Goal: Find specific page/section: Find specific page/section

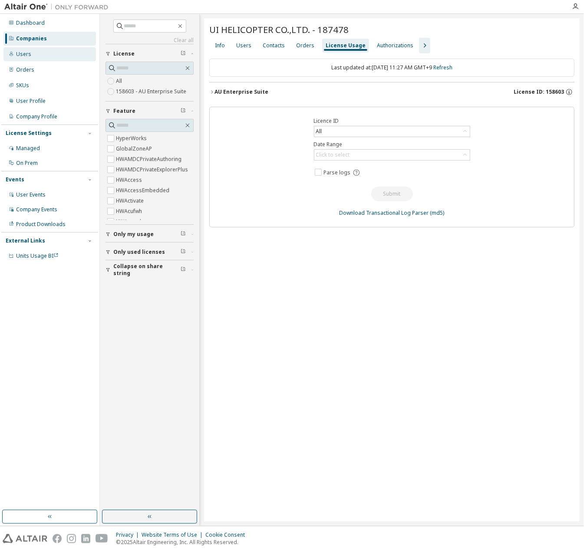
click at [62, 48] on div "Users" at bounding box center [49, 54] width 92 height 14
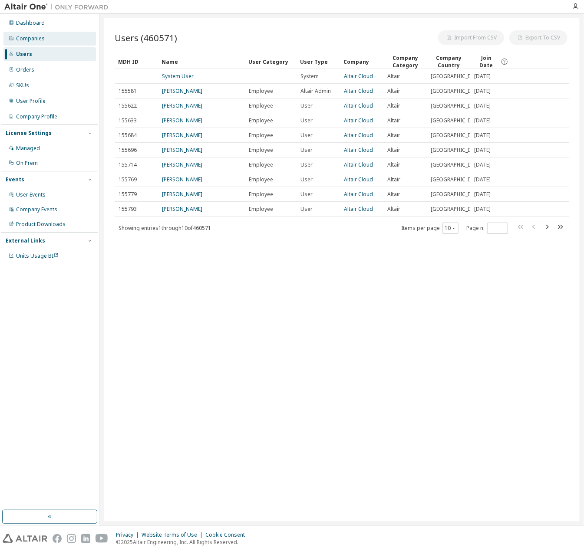
click at [60, 38] on div "Companies" at bounding box center [49, 39] width 92 height 14
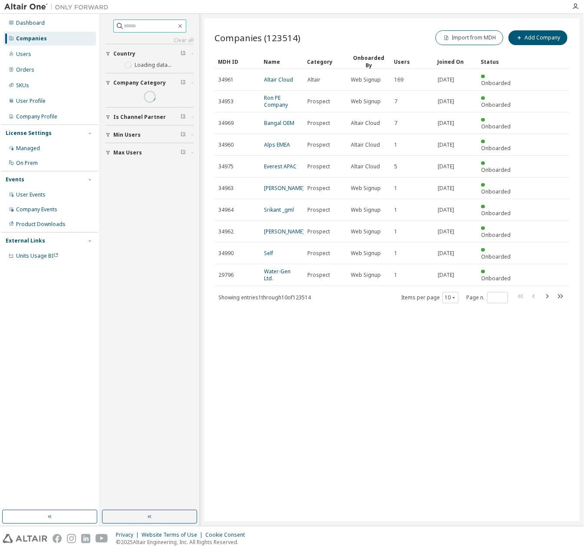
click at [133, 26] on input "text" at bounding box center [150, 26] width 52 height 9
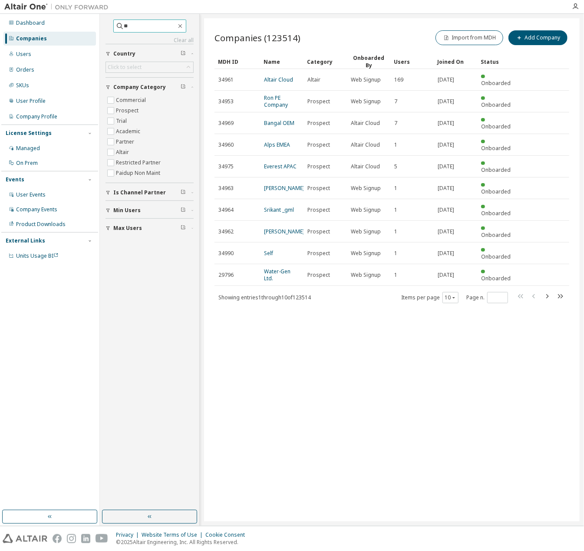
type input "*"
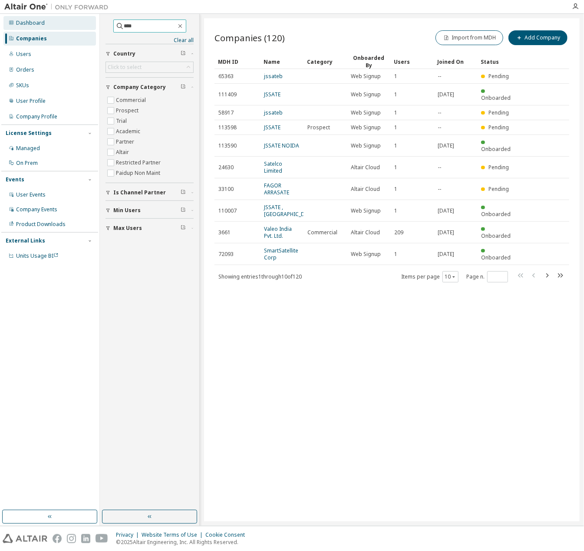
drag, startPoint x: 148, startPoint y: 30, endPoint x: 81, endPoint y: 29, distance: 67.7
click at [81, 29] on div "Dashboard Companies Users Orders SKUs User Profile Company Profile License Sett…" at bounding box center [292, 270] width 584 height 512
type input "*****"
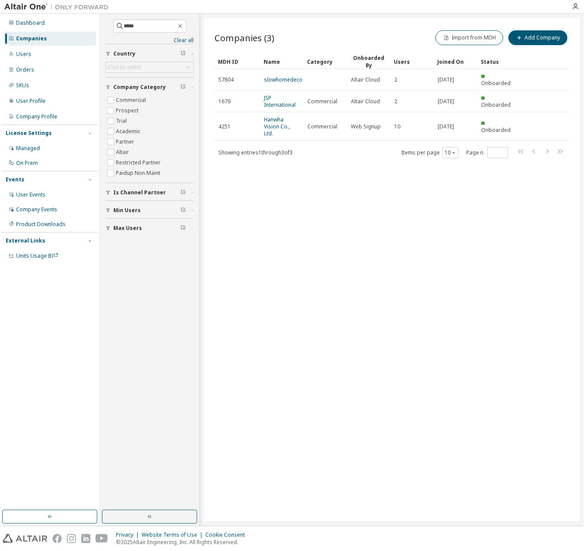
click at [346, 162] on div "Companies (3) Import from MDH Add Company Clear Load Save Save As Field Operato…" at bounding box center [392, 270] width 376 height 504
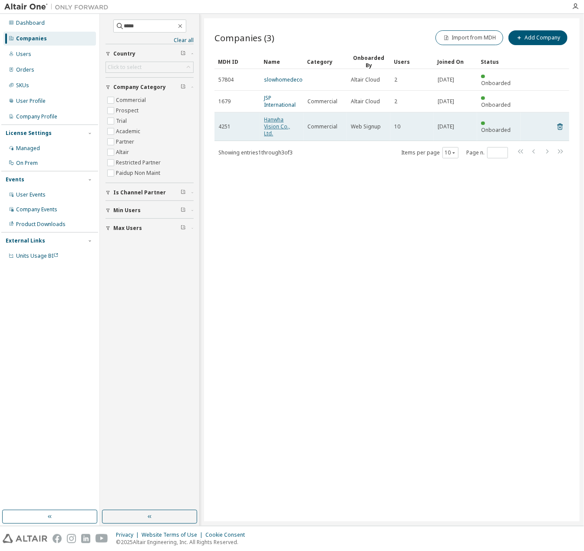
click at [278, 118] on link "Hanwha Vision Co., Ltd." at bounding box center [277, 126] width 26 height 21
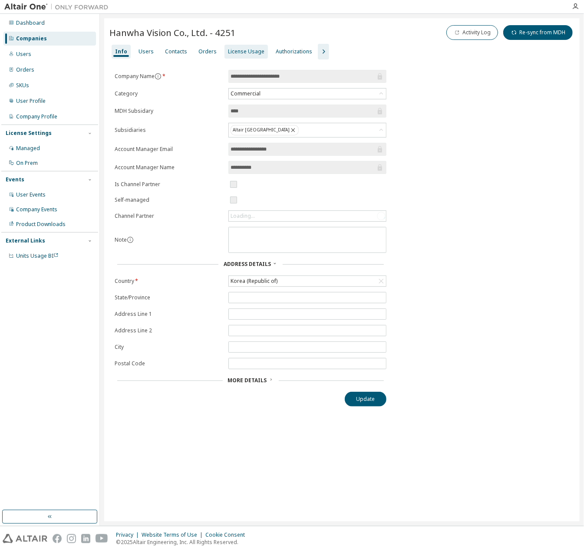
click at [242, 50] on div "License Usage" at bounding box center [246, 51] width 36 height 7
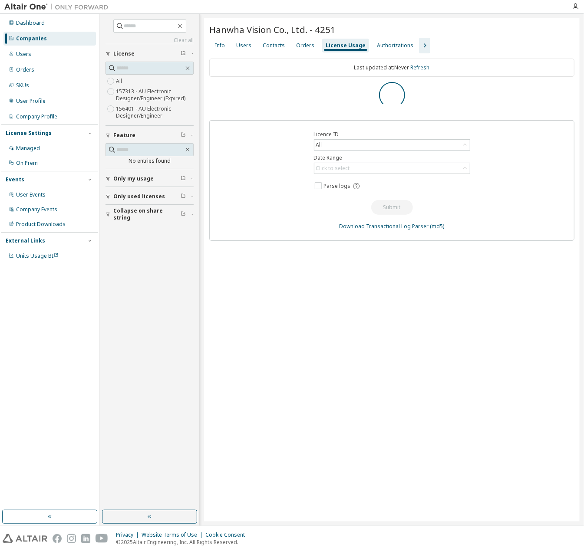
click at [419, 47] on icon "button" at bounding box center [424, 45] width 10 height 10
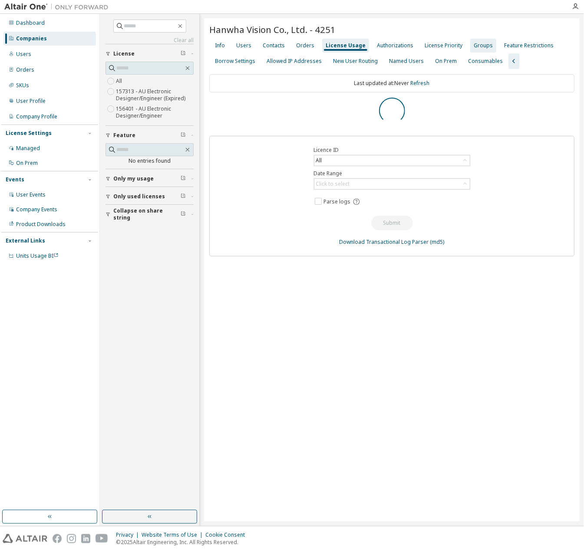
click at [474, 47] on div "Groups" at bounding box center [483, 45] width 19 height 7
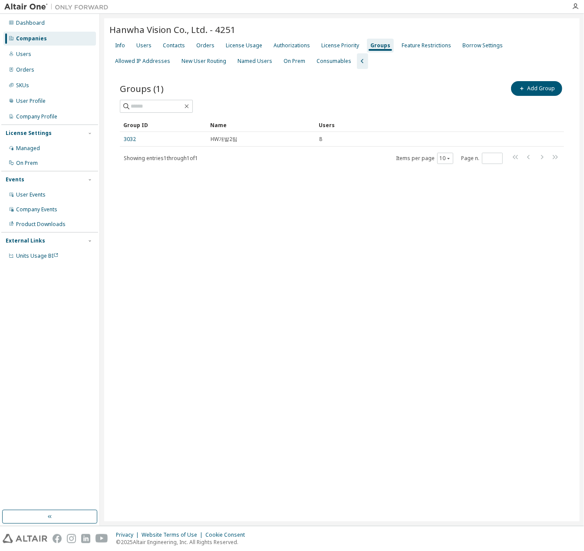
drag, startPoint x: 257, startPoint y: 170, endPoint x: 192, endPoint y: 154, distance: 67.2
click at [255, 170] on div "Groups (1) Add Group Clear Load Save Save As Field Operator Value Select filter…" at bounding box center [341, 128] width 465 height 118
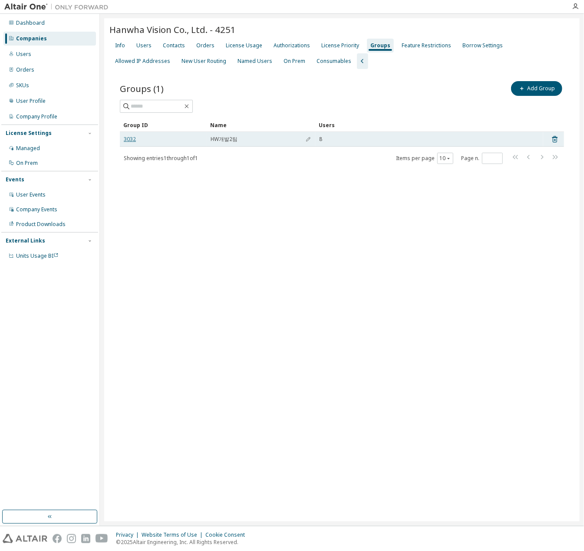
click at [129, 139] on link "3032" at bounding box center [130, 139] width 12 height 7
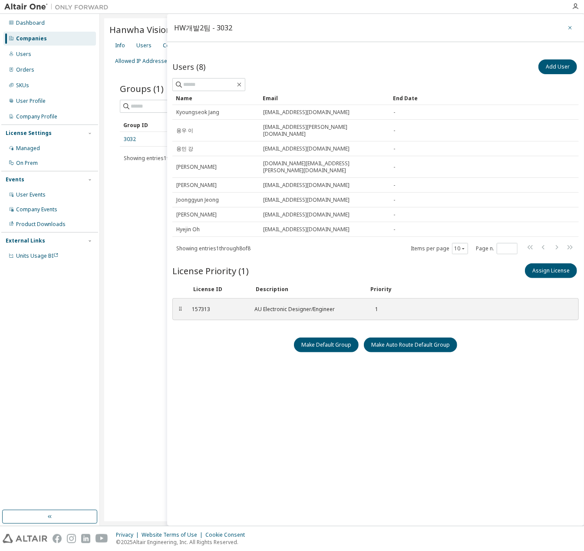
click at [567, 25] on icon "button" at bounding box center [570, 27] width 6 height 7
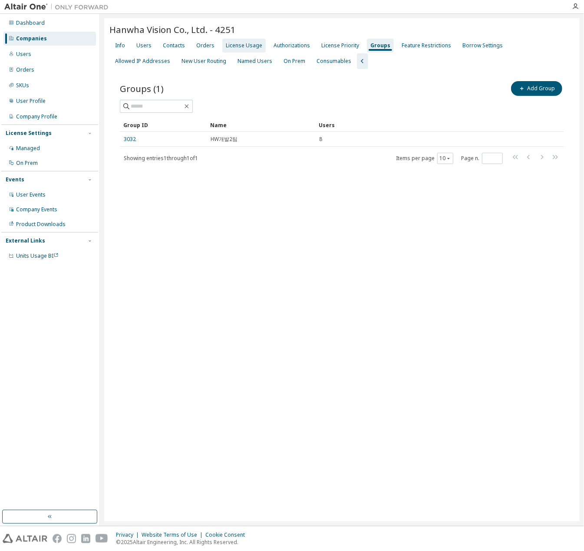
click at [254, 46] on div "License Usage" at bounding box center [244, 45] width 36 height 7
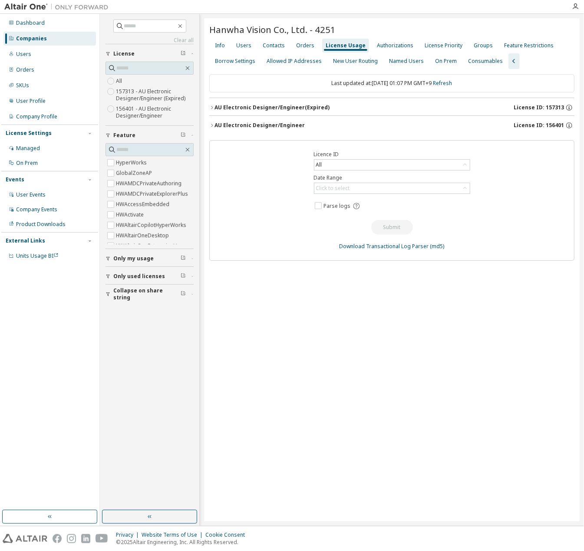
click at [287, 124] on div "AU Electronic Designer/Engineer" at bounding box center [259, 125] width 90 height 7
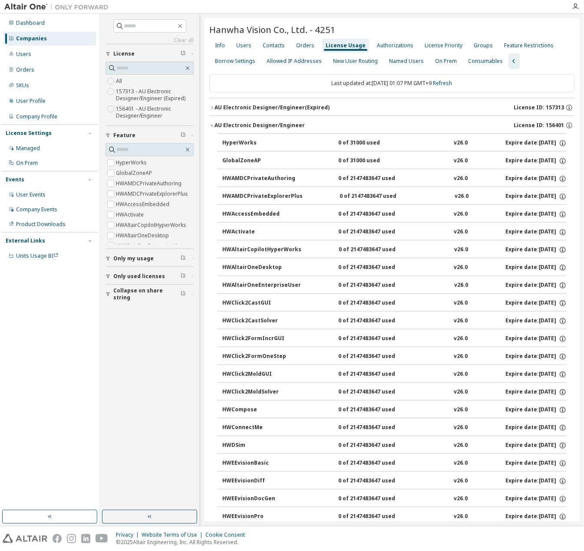
click at [272, 123] on div "AU Electronic Designer/Engineer" at bounding box center [259, 125] width 90 height 7
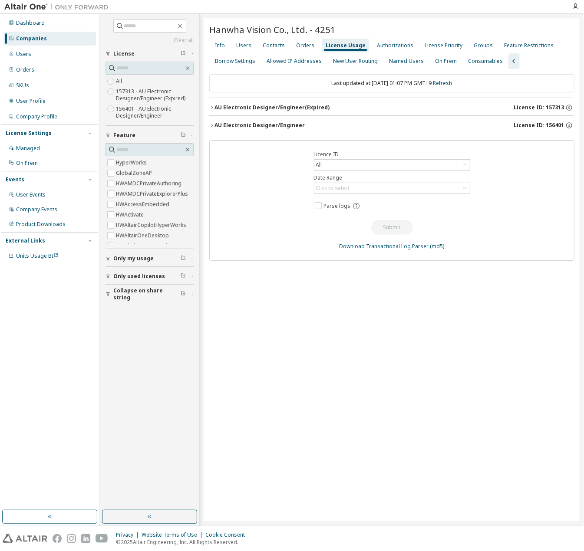
click at [305, 106] on div "AU Electronic Designer/Engineer (Expired)" at bounding box center [271, 107] width 115 height 7
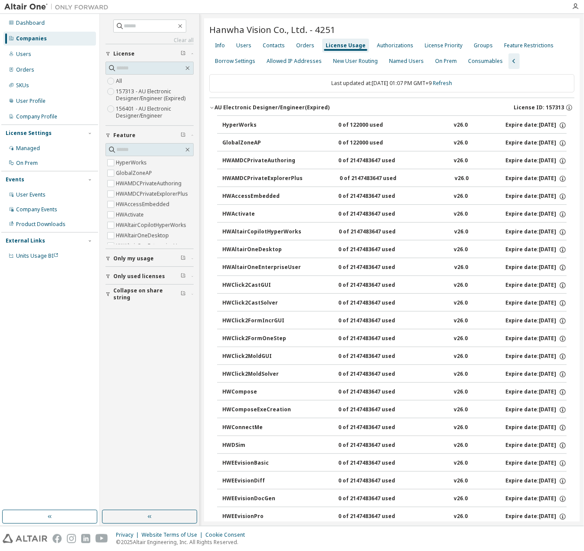
click at [305, 107] on div "AU Electronic Designer/Engineer (Expired)" at bounding box center [271, 107] width 115 height 7
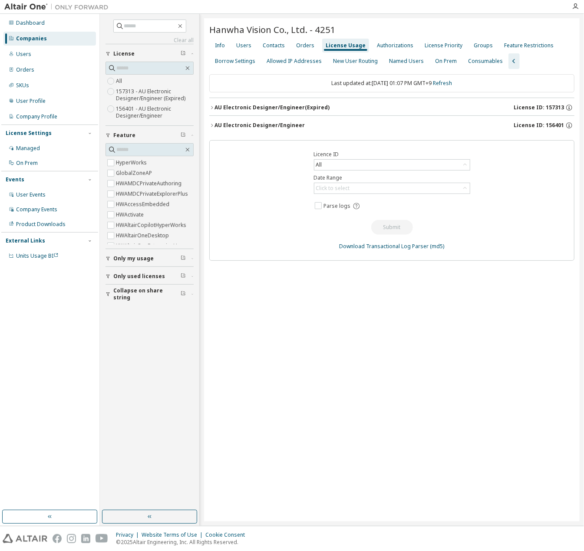
click at [315, 111] on button "AU Electronic Designer/Engineer (Expired) License ID: 157313" at bounding box center [391, 107] width 365 height 19
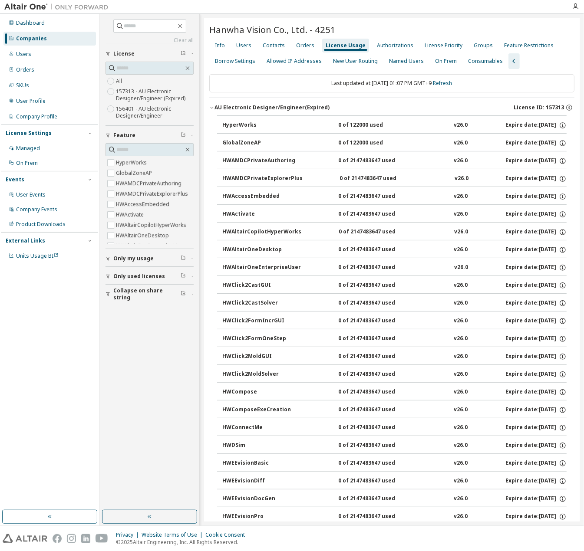
click at [311, 109] on div "AU Electronic Designer/Engineer (Expired)" at bounding box center [271, 107] width 115 height 7
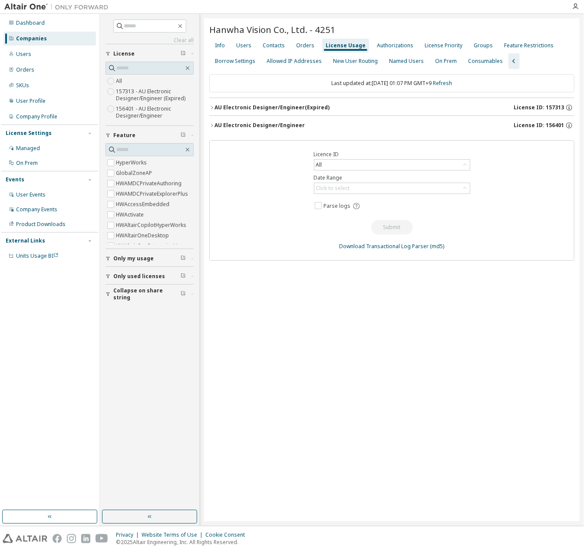
click at [282, 132] on button "AU Electronic Designer/Engineer License ID: 156401" at bounding box center [391, 125] width 365 height 19
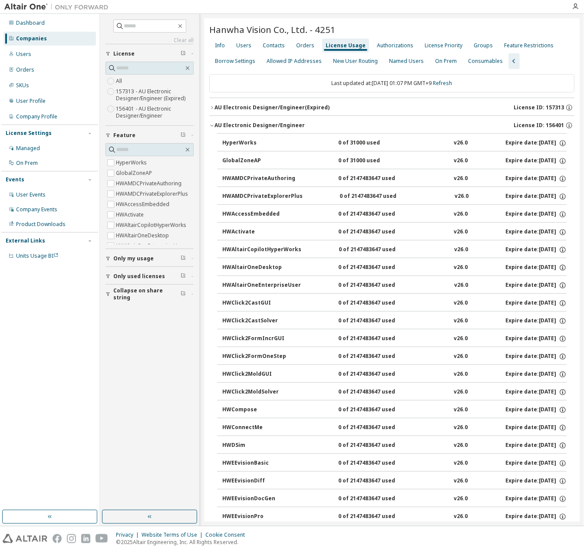
click at [295, 108] on div "AU Electronic Designer/Engineer (Expired)" at bounding box center [271, 107] width 115 height 7
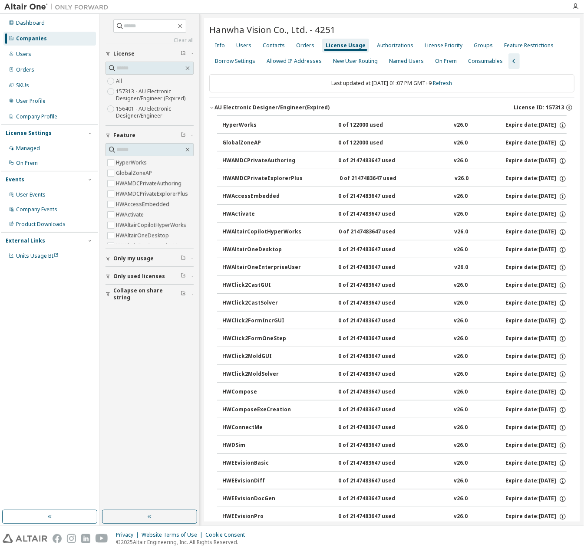
click at [295, 108] on div "AU Electronic Designer/Engineer (Expired)" at bounding box center [271, 107] width 115 height 7
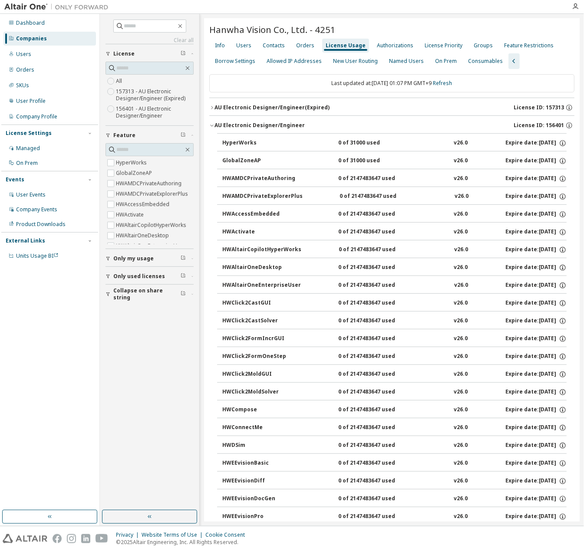
click at [284, 123] on div "AU Electronic Designer/Engineer" at bounding box center [259, 125] width 90 height 7
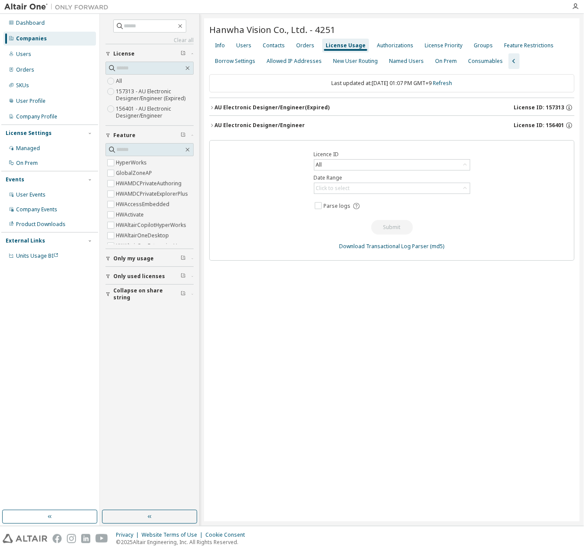
click at [307, 110] on div "AU Electronic Designer/Engineer (Expired)" at bounding box center [271, 107] width 115 height 7
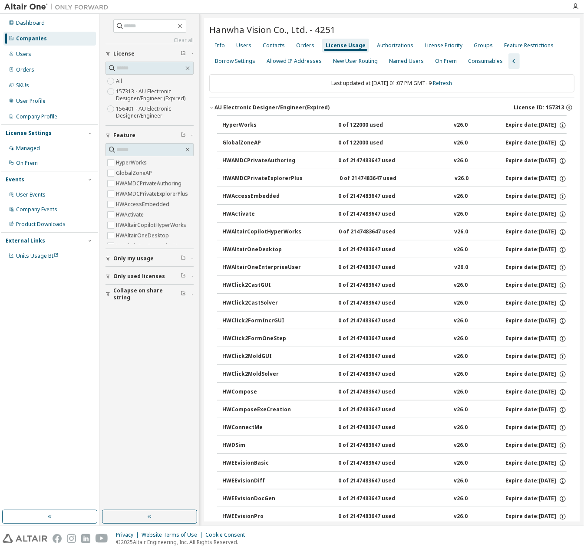
click at [307, 110] on div "AU Electronic Designer/Engineer (Expired)" at bounding box center [271, 107] width 115 height 7
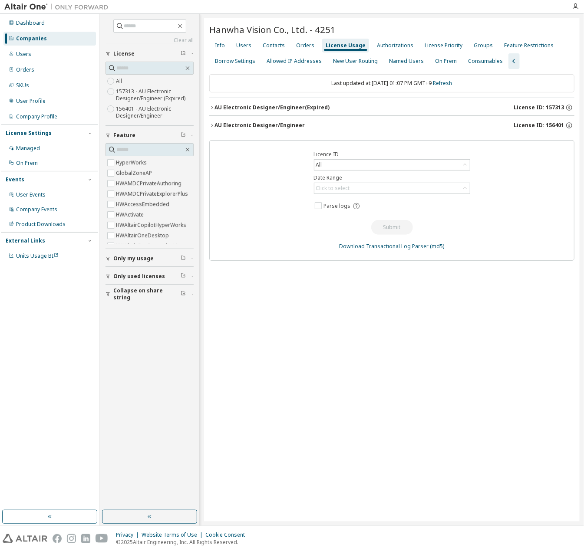
click at [283, 127] on div "AU Electronic Designer/Engineer" at bounding box center [259, 125] width 90 height 7
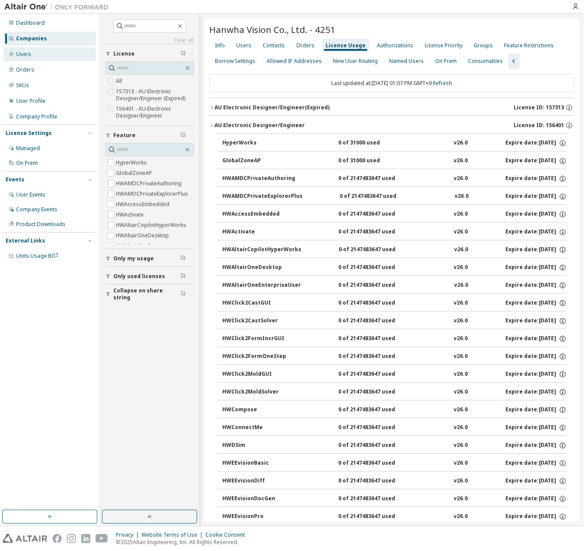
click at [49, 51] on div "Users" at bounding box center [49, 54] width 92 height 14
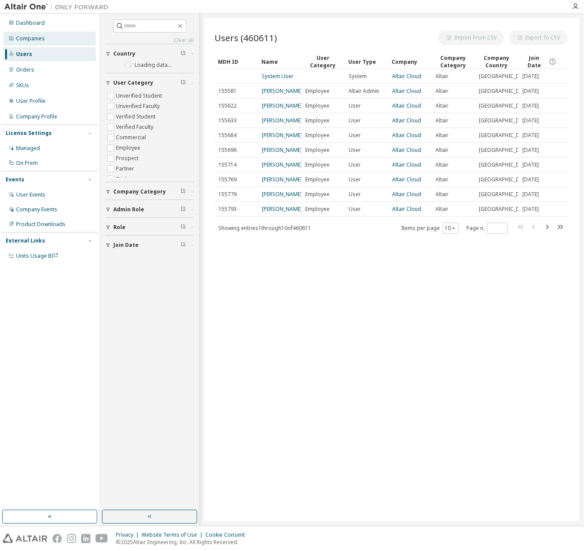
click at [60, 33] on div "Companies" at bounding box center [49, 39] width 92 height 14
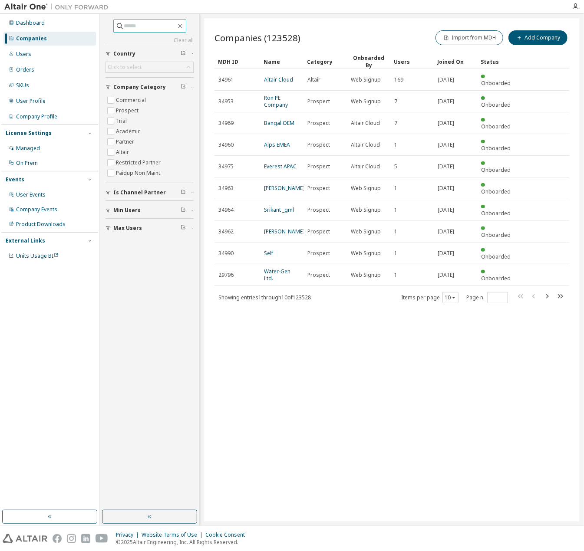
click at [145, 24] on input "text" at bounding box center [150, 26] width 52 height 9
paste input "****"
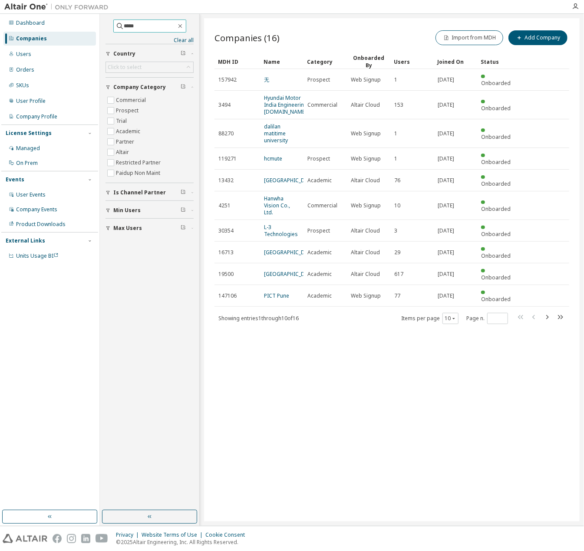
click at [124, 25] on input "****" at bounding box center [150, 26] width 52 height 9
type input "****"
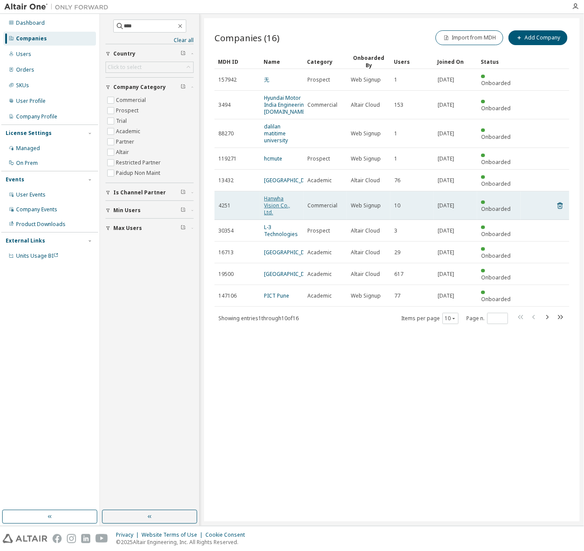
click at [274, 195] on link "Hanwha Vision Co., Ltd." at bounding box center [277, 205] width 26 height 21
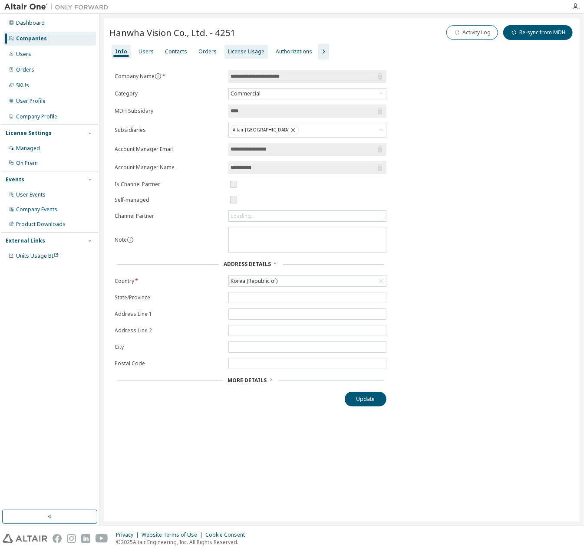
click at [244, 48] on div "License Usage" at bounding box center [246, 51] width 36 height 7
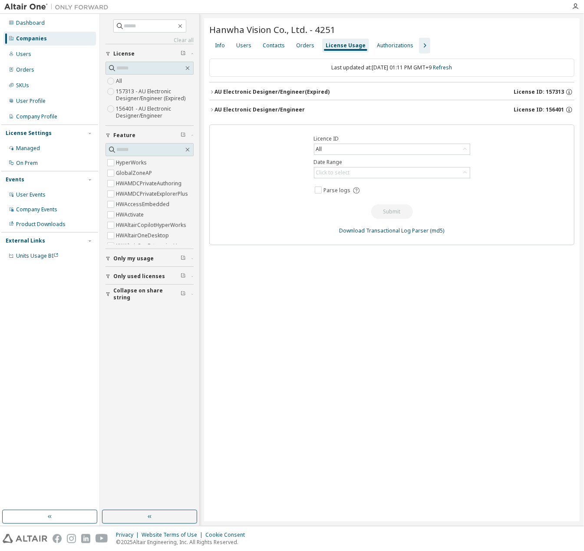
click at [285, 95] on div "AU Electronic Designer/Engineer (Expired)" at bounding box center [271, 92] width 115 height 7
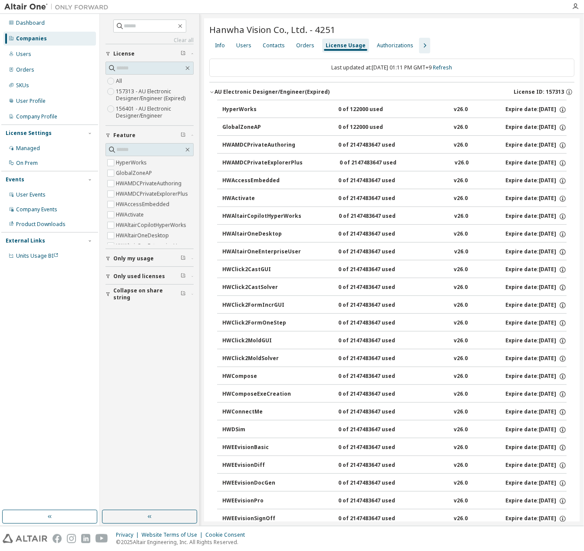
click at [285, 95] on div "AU Electronic Designer/Engineer (Expired)" at bounding box center [271, 92] width 115 height 7
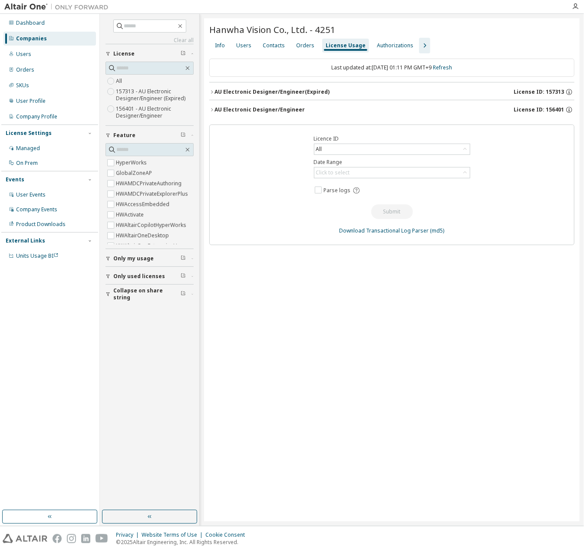
click at [498, 45] on div "Info Users Contacts Orders License Usage Authorizations" at bounding box center [391, 46] width 365 height 16
click at [283, 108] on div "AU Electronic Designer/Engineer" at bounding box center [259, 109] width 90 height 7
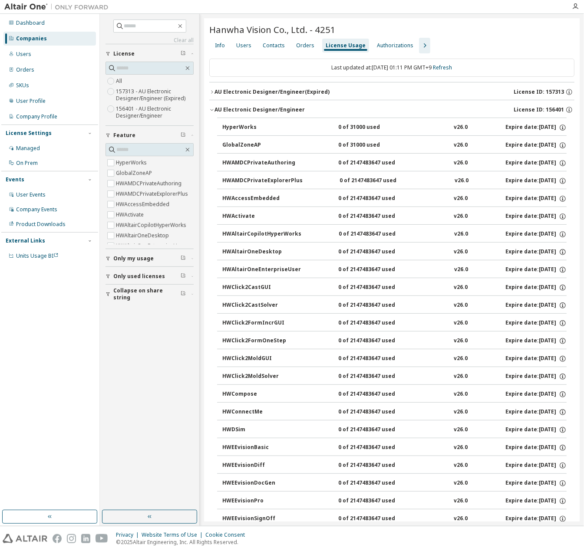
click at [283, 108] on div "AU Electronic Designer/Engineer" at bounding box center [259, 109] width 90 height 7
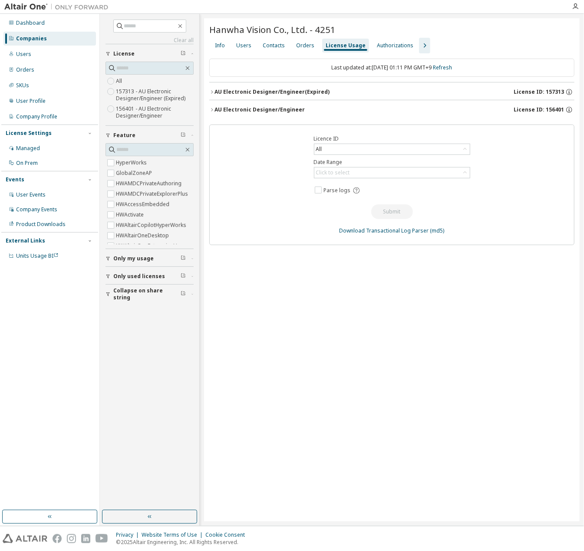
drag, startPoint x: 369, startPoint y: 266, endPoint x: 392, endPoint y: 266, distance: 22.1
click at [378, 266] on div "Hanwha Vision Co., Ltd. - 4251 Clear Load Save Save As Field Operator Value Sel…" at bounding box center [392, 270] width 376 height 504
click at [253, 51] on div "Users" at bounding box center [244, 46] width 22 height 14
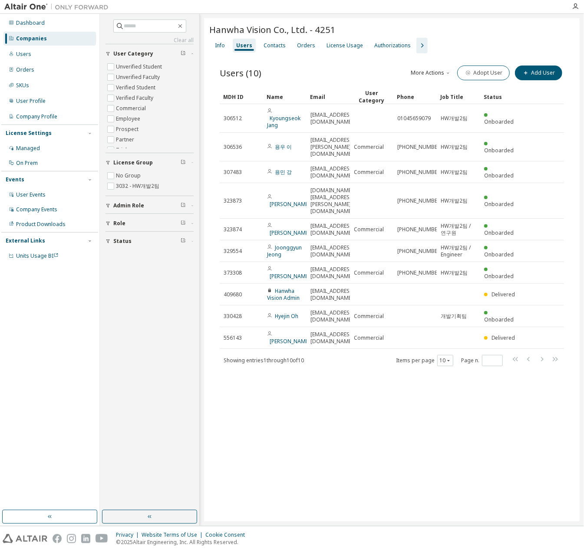
click at [340, 50] on div "License Usage" at bounding box center [344, 46] width 43 height 14
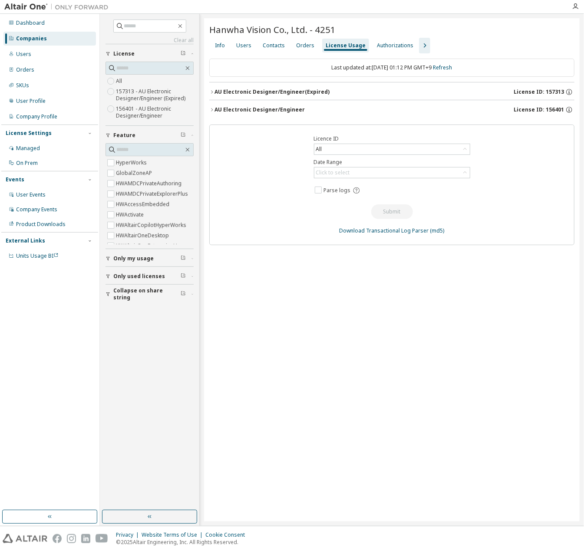
click at [263, 95] on div "AU Electronic Designer/Engineer (Expired)" at bounding box center [271, 92] width 115 height 7
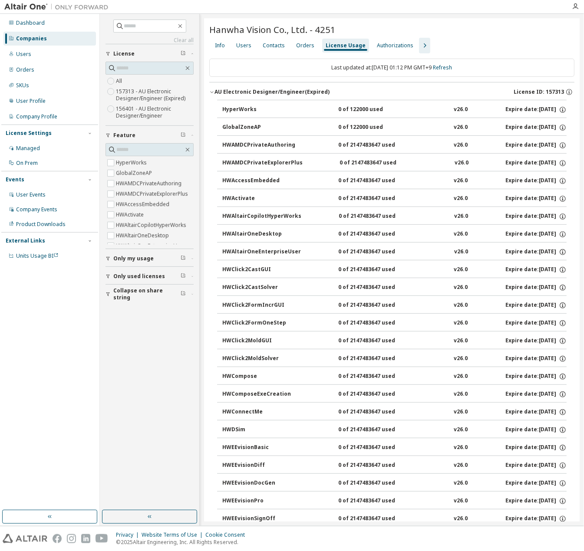
click at [263, 95] on div "AU Electronic Designer/Engineer (Expired)" at bounding box center [271, 92] width 115 height 7
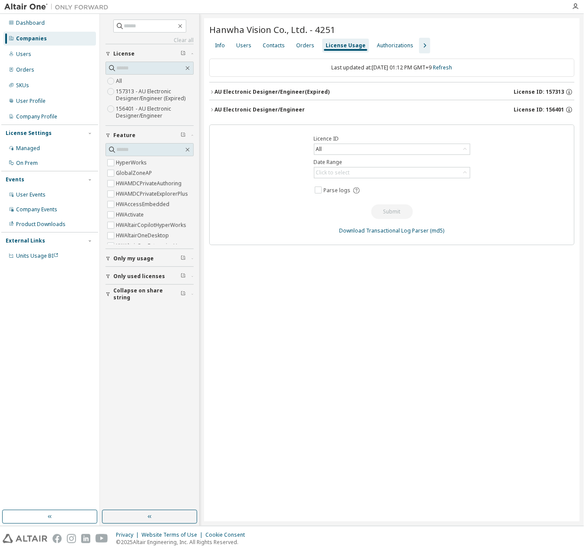
click at [263, 95] on div "AU Electronic Designer/Engineer (Expired)" at bounding box center [271, 92] width 115 height 7
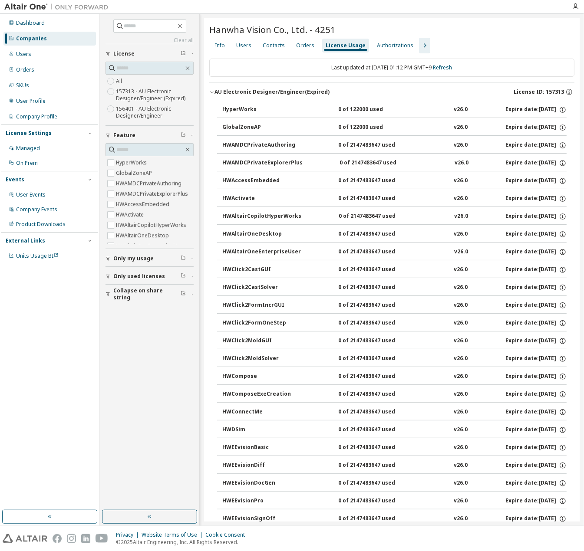
click at [263, 95] on div "AU Electronic Designer/Engineer (Expired)" at bounding box center [271, 92] width 115 height 7
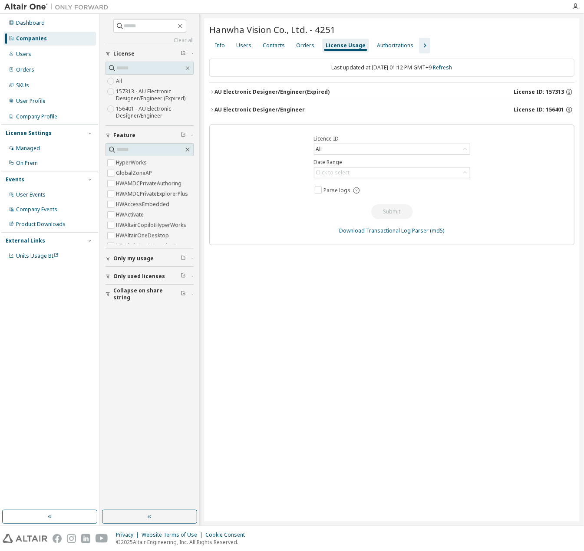
click at [253, 111] on div "AU Electronic Designer/Engineer" at bounding box center [259, 109] width 90 height 7
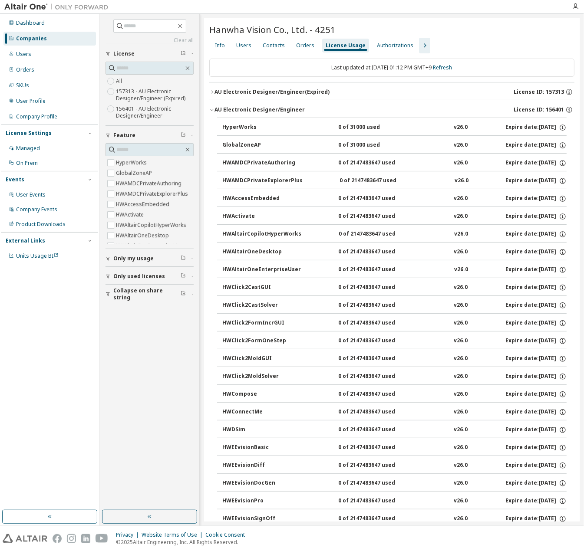
click at [298, 96] on button "AU Electronic Designer/Engineer (Expired) License ID: 157313" at bounding box center [391, 91] width 365 height 19
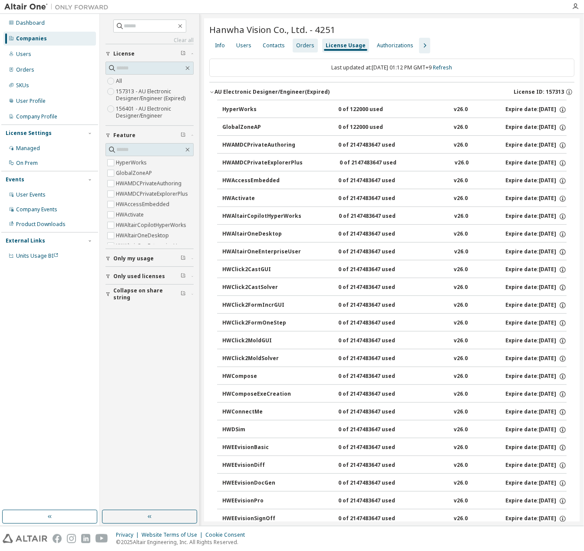
click at [297, 49] on div "Orders" at bounding box center [305, 45] width 18 height 7
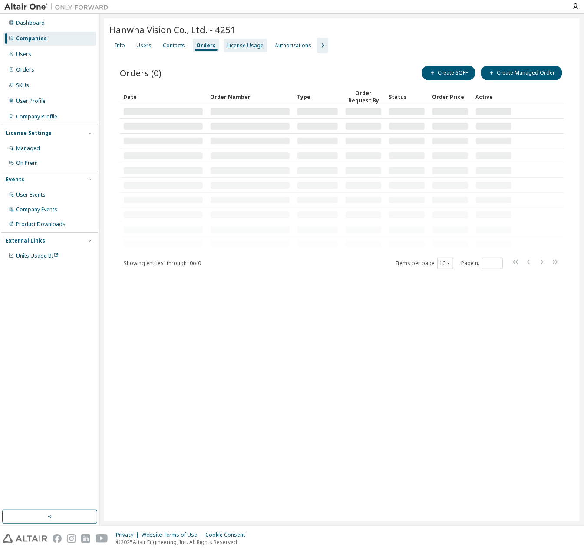
click at [229, 47] on div "License Usage" at bounding box center [245, 45] width 36 height 7
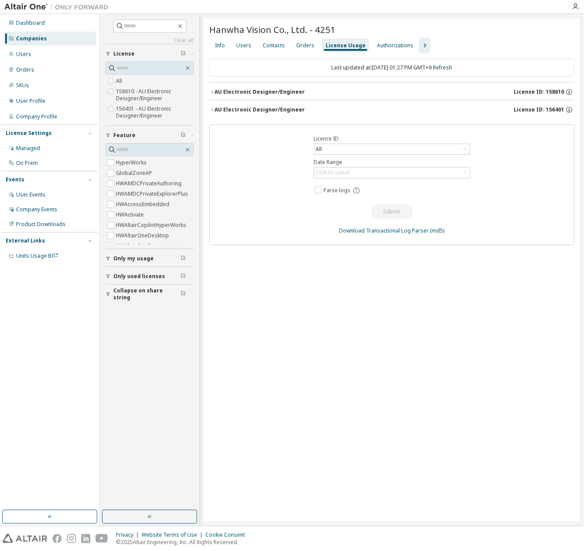
click at [290, 100] on button "AU Electronic Designer/Engineer License ID: 156401" at bounding box center [391, 109] width 365 height 19
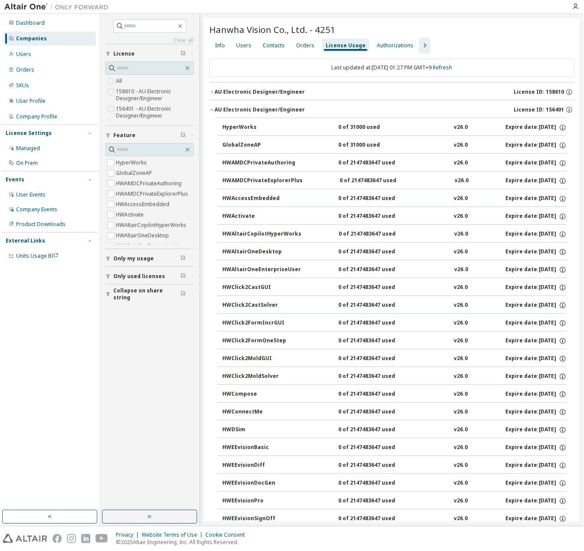
click at [290, 91] on div "AU Electronic Designer/Engineer" at bounding box center [259, 92] width 90 height 7
